Goal: Submit feedback/report problem

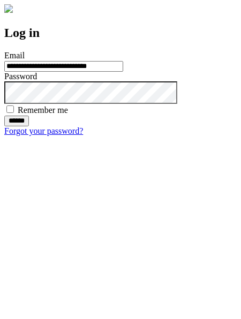
type input "**********"
click at [29, 126] on input "******" at bounding box center [16, 121] width 25 height 11
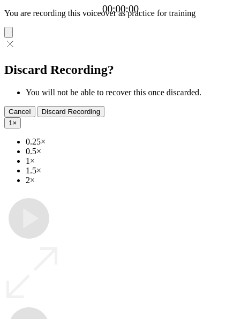
type input "**********"
